Goal: Communication & Community: Answer question/provide support

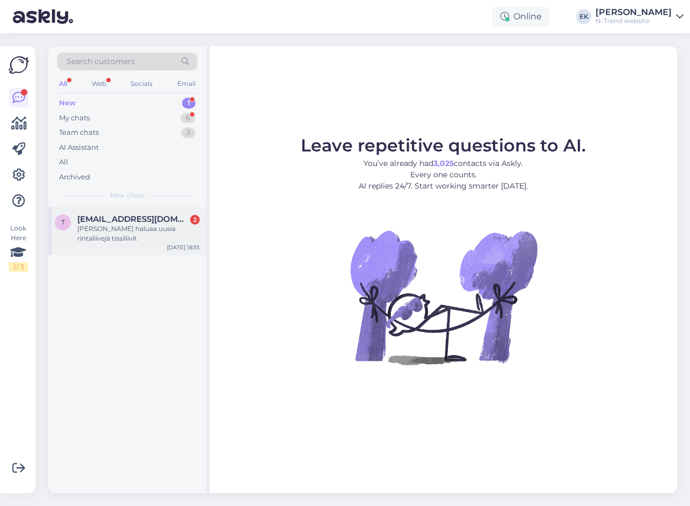
click at [120, 228] on div "[PERSON_NAME] haluaa uusia rintaliivejä tissiliivit" at bounding box center [138, 233] width 122 height 19
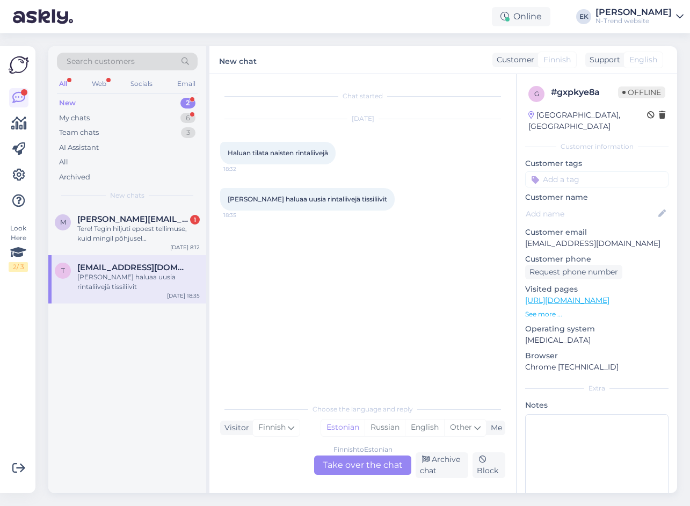
click at [370, 462] on div "Finnish to Estonian Take over the chat" at bounding box center [362, 465] width 97 height 19
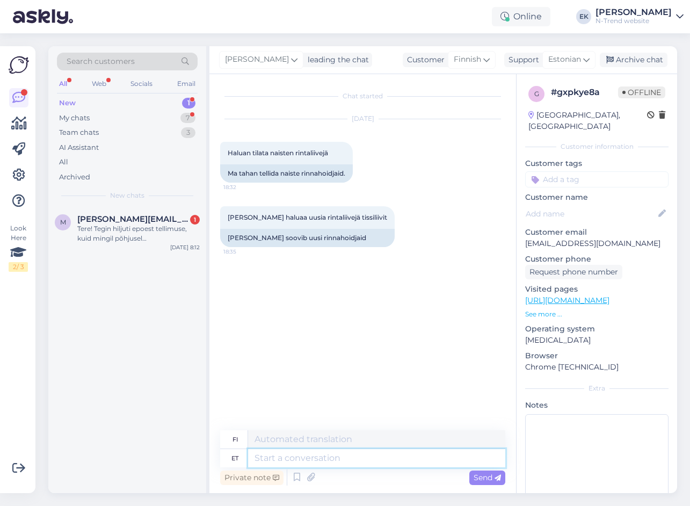
click at [321, 459] on textarea at bounding box center [376, 458] width 257 height 18
type textarea "Palun"
type textarea "Ole hyvä"
type textarea "P"
type textarea "Aga"
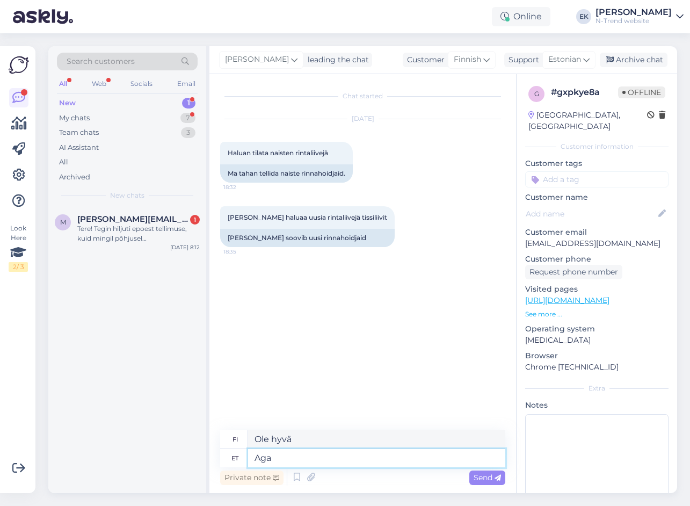
type textarea "Mutta"
type textarea "Aga palun"
type textarea "Mutta ole hyvä"
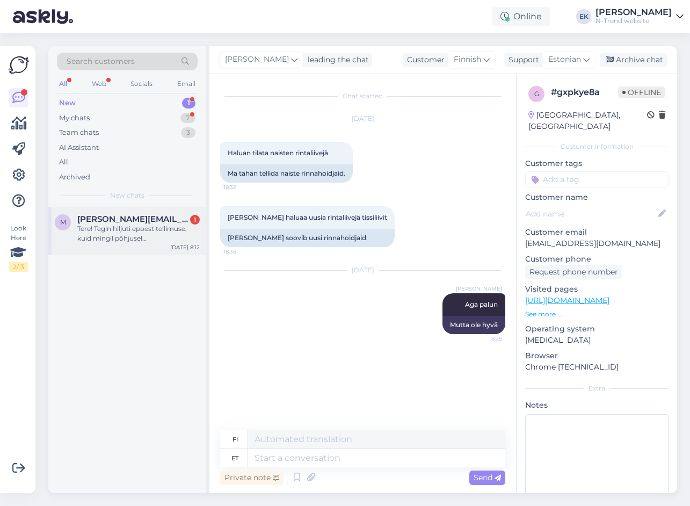
click at [156, 236] on div "Tere! Tegin hiljuti epoest tellimuse, kuid mingil põhjusel [PERSON_NAME] pakite…" at bounding box center [138, 233] width 122 height 19
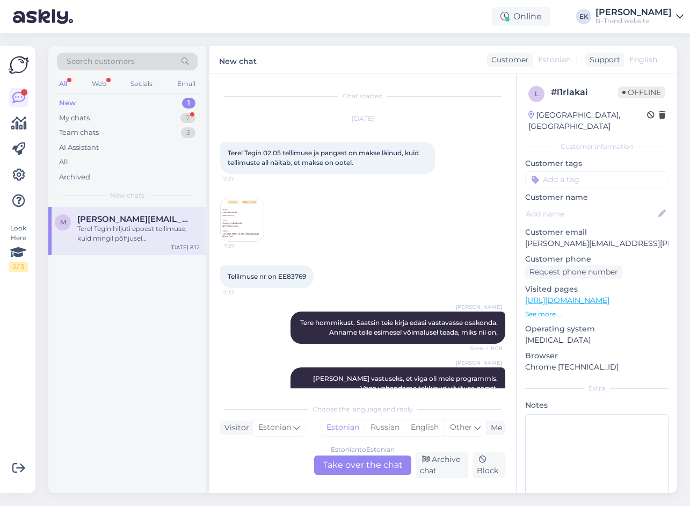
click at [243, 223] on img at bounding box center [242, 219] width 43 height 43
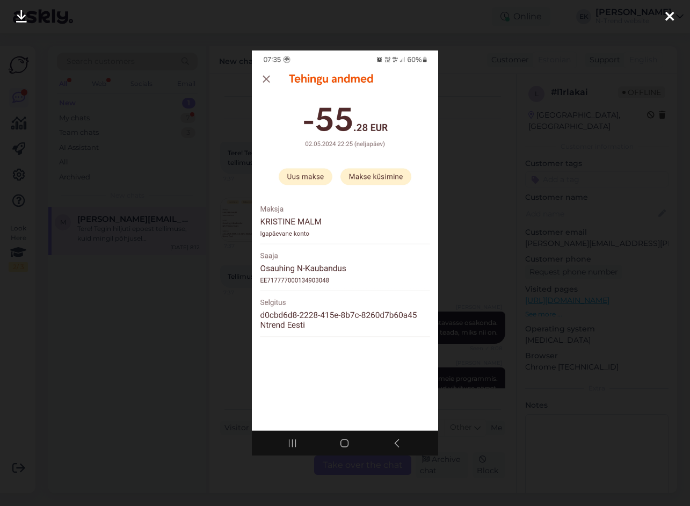
click at [671, 16] on icon at bounding box center [670, 17] width 9 height 14
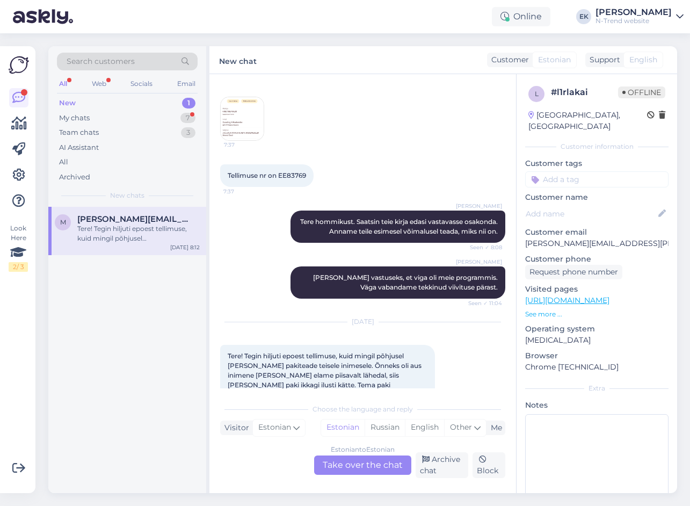
scroll to position [160, 0]
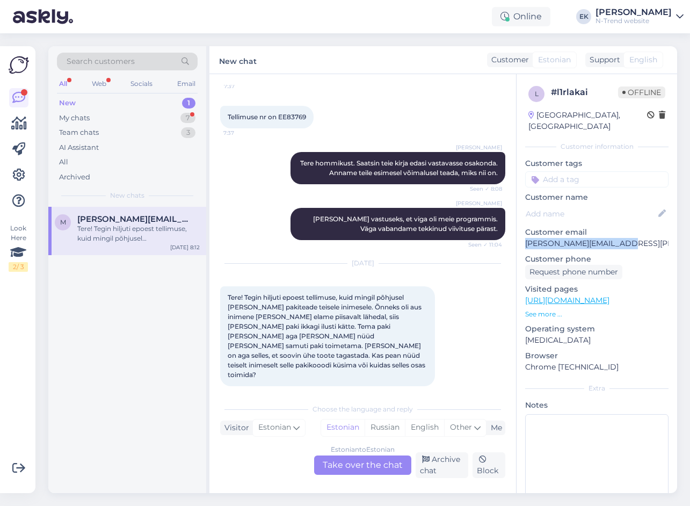
drag, startPoint x: 525, startPoint y: 232, endPoint x: 628, endPoint y: 231, distance: 102.6
click at [628, 238] on p "[PERSON_NAME][EMAIL_ADDRESS][PERSON_NAME][DOMAIN_NAME]" at bounding box center [596, 243] width 143 height 11
copy p "[PERSON_NAME][EMAIL_ADDRESS][PERSON_NAME][DOMAIN_NAME]"
click at [370, 461] on div "Estonian to Estonian Take over the chat" at bounding box center [362, 465] width 97 height 19
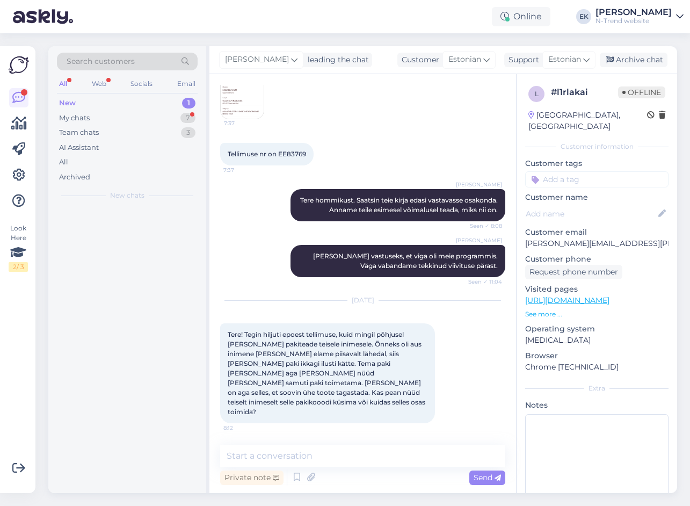
scroll to position [113, 0]
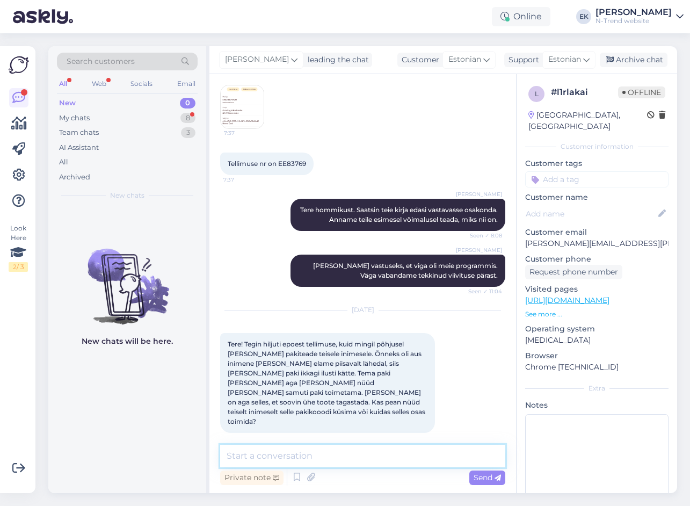
click at [299, 454] on textarea at bounding box center [362, 456] width 285 height 23
type textarea "Tere. Saatsin teie kirja edasi vastavasse osakonda."
